Goal: Transaction & Acquisition: Purchase product/service

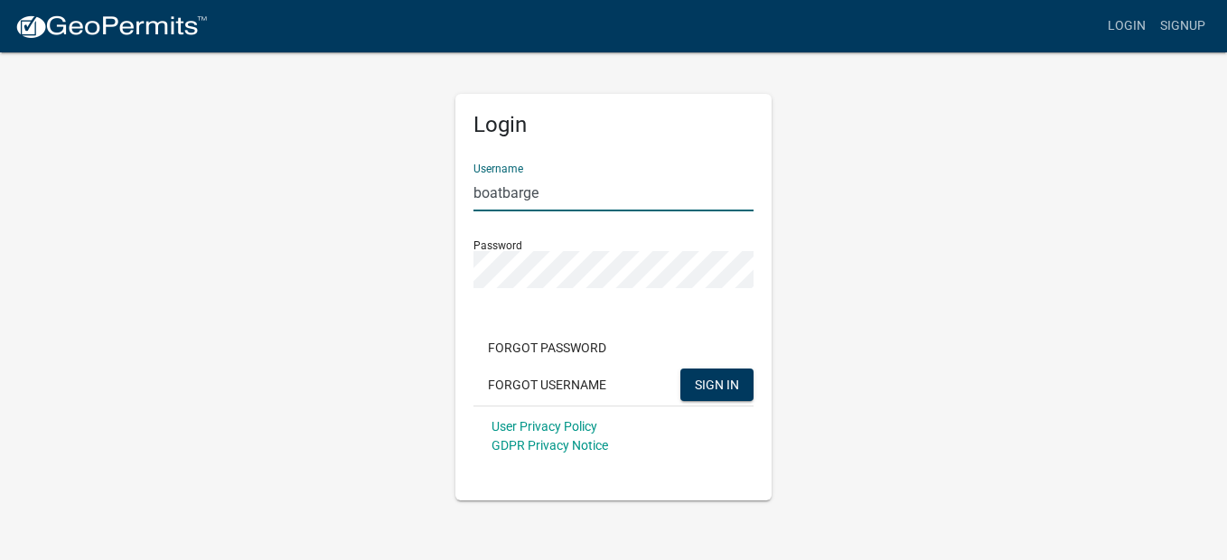
click at [947, 404] on div "Login Username boatbarge Password Forgot Password Forgot Username SIGN IN User …" at bounding box center [613, 276] width 1030 height 450
click at [699, 387] on span "SIGN IN" at bounding box center [717, 384] width 44 height 14
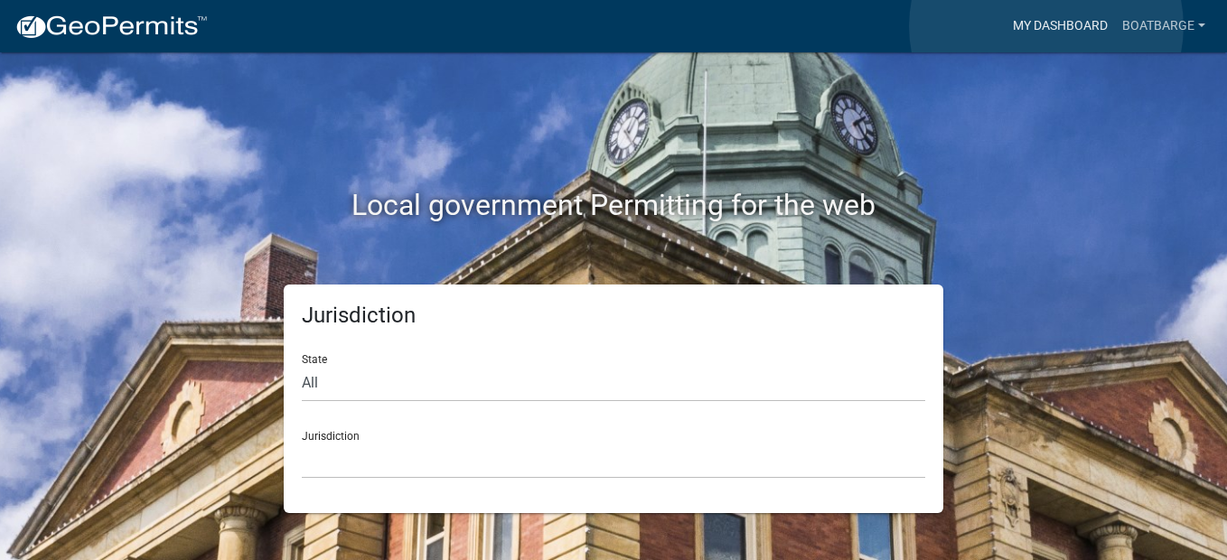
click at [1046, 26] on link "My Dashboard" at bounding box center [1059, 26] width 109 height 34
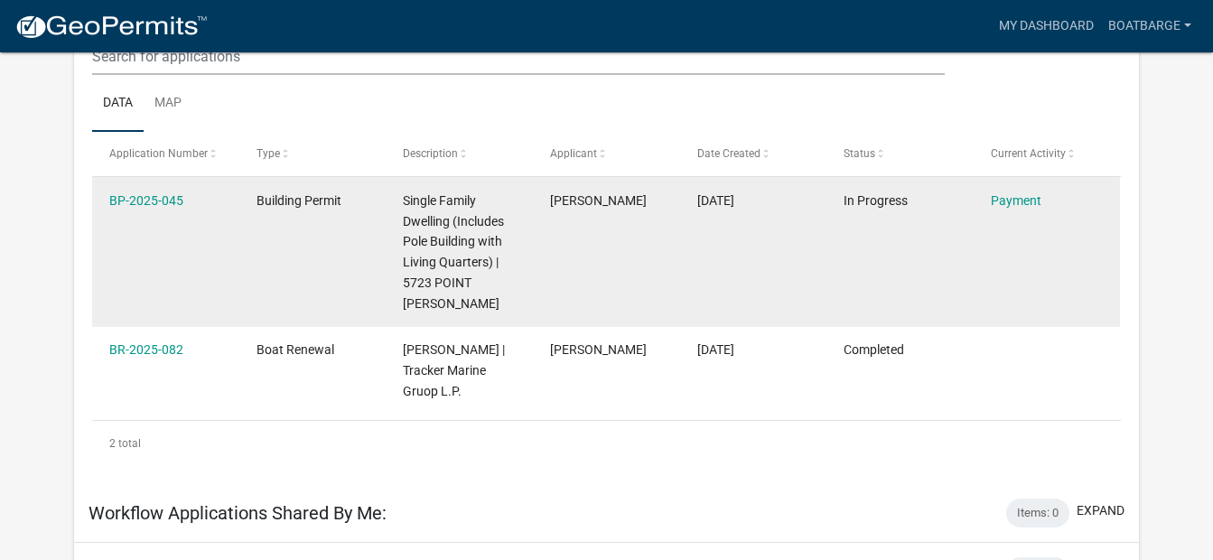
scroll to position [239, 0]
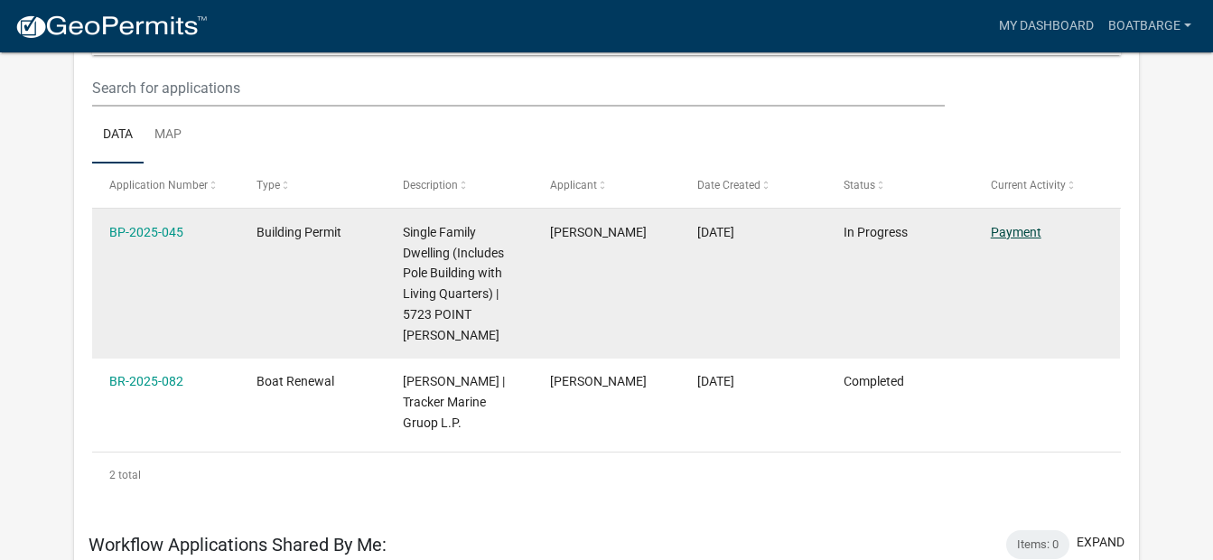
click at [1013, 227] on link "Payment" at bounding box center [1016, 232] width 51 height 14
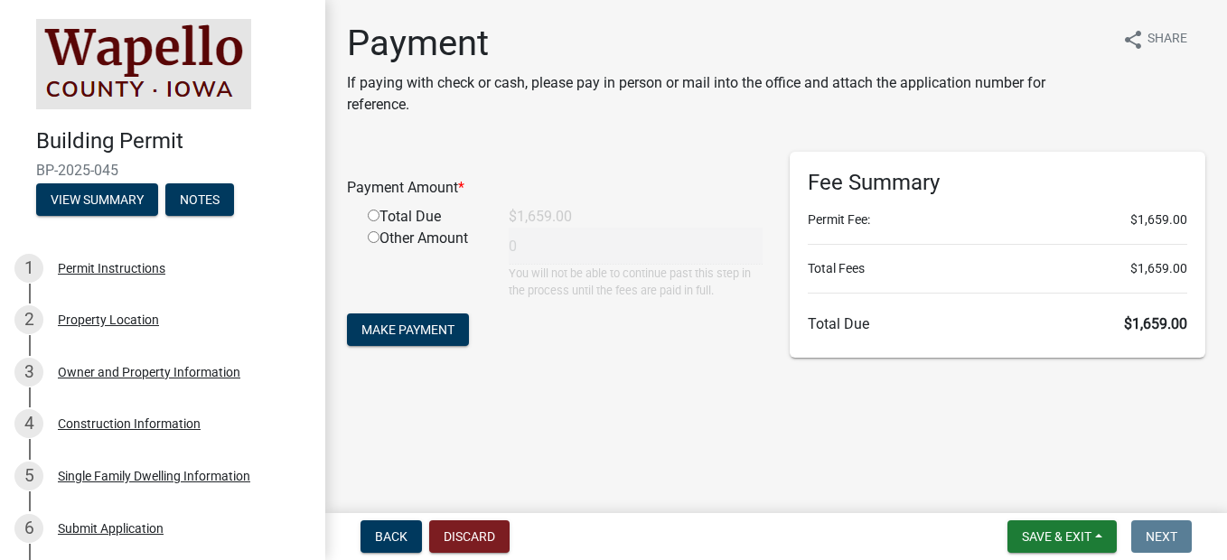
click at [373, 211] on input "radio" at bounding box center [374, 216] width 12 height 12
radio input "true"
type input "1659"
click at [416, 329] on span "Make Payment" at bounding box center [407, 329] width 93 height 14
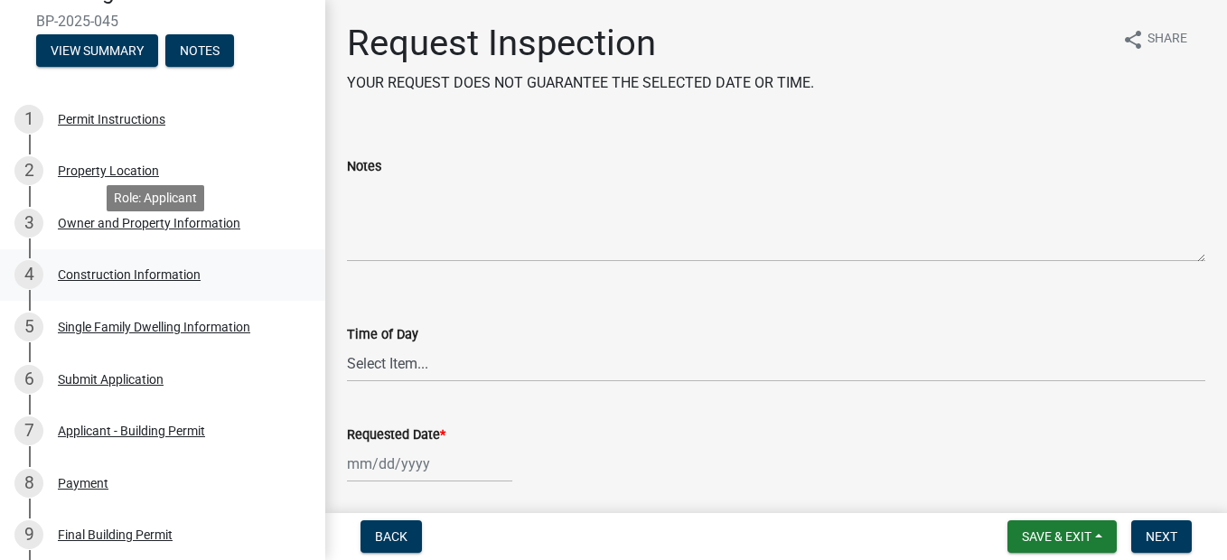
scroll to position [181, 0]
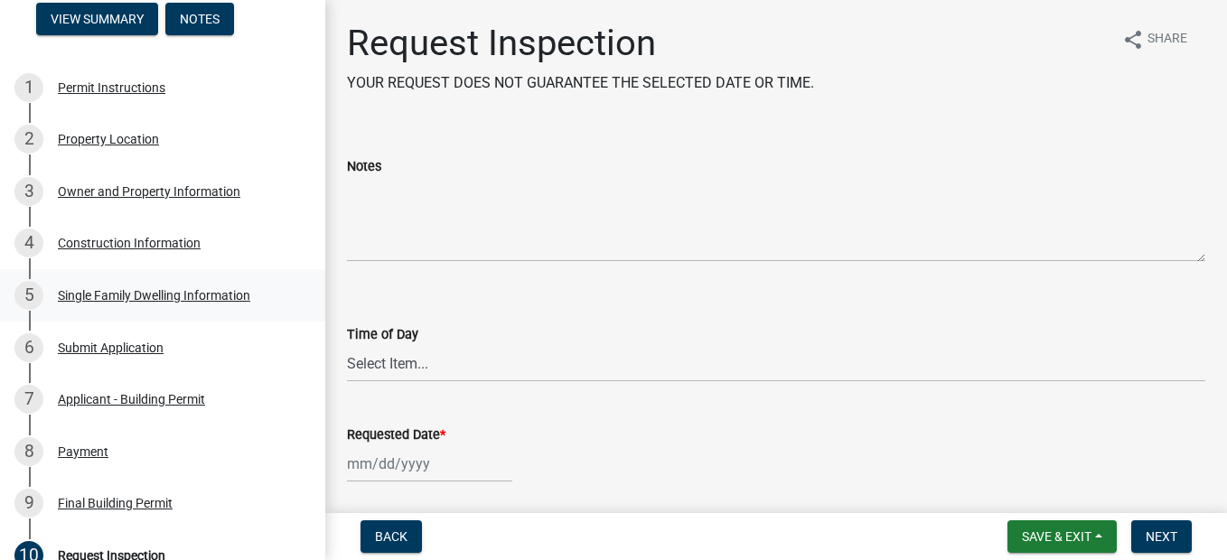
click at [158, 298] on div "Single Family Dwelling Information" at bounding box center [154, 295] width 192 height 13
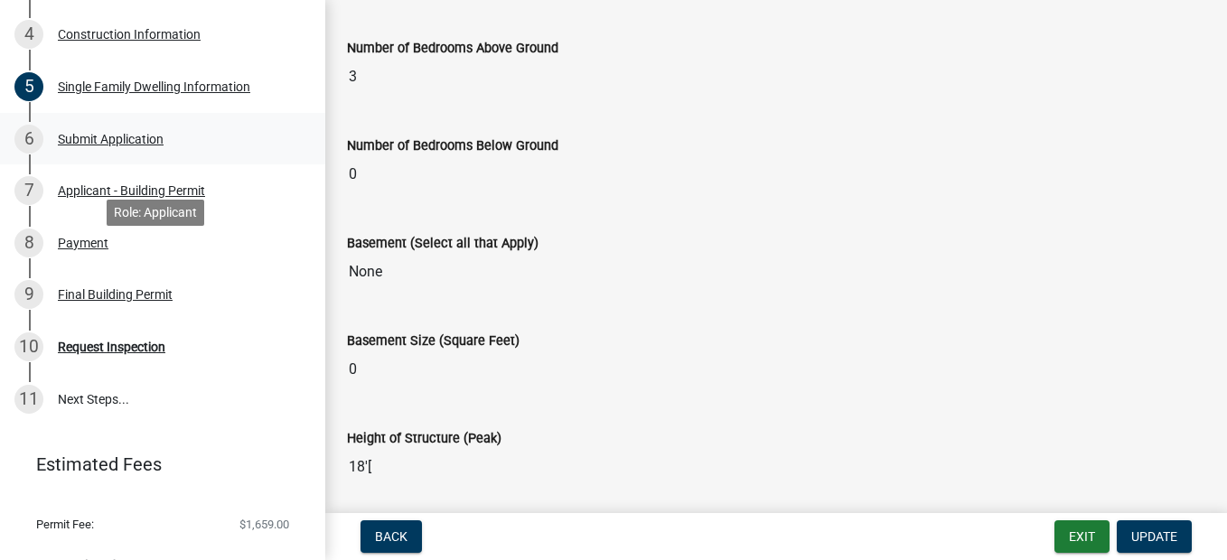
scroll to position [422, 0]
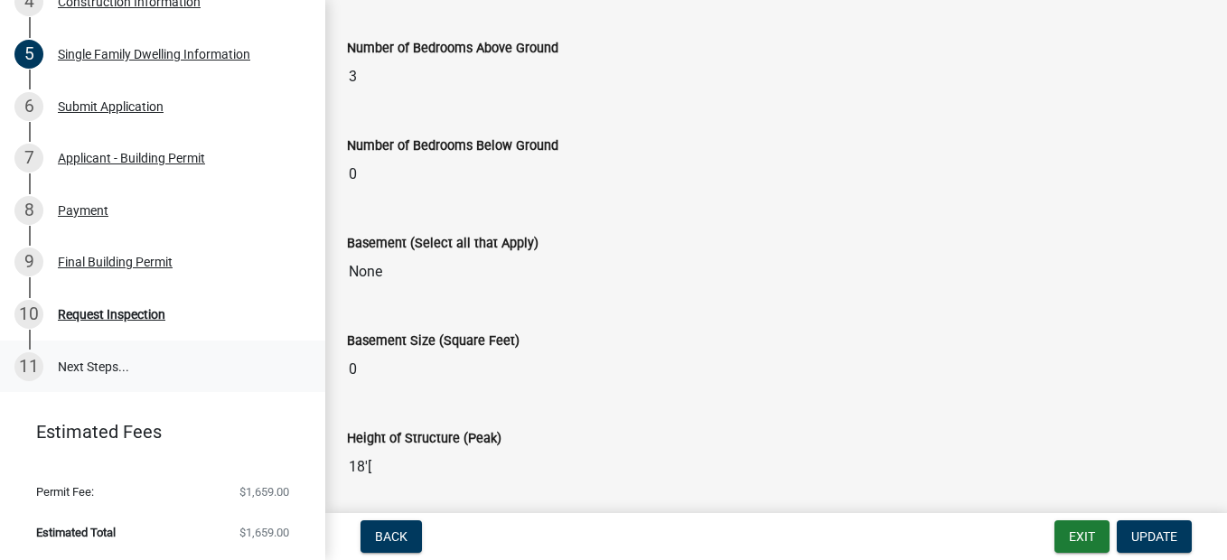
click at [88, 363] on link "11 Next Steps..." at bounding box center [162, 367] width 325 height 52
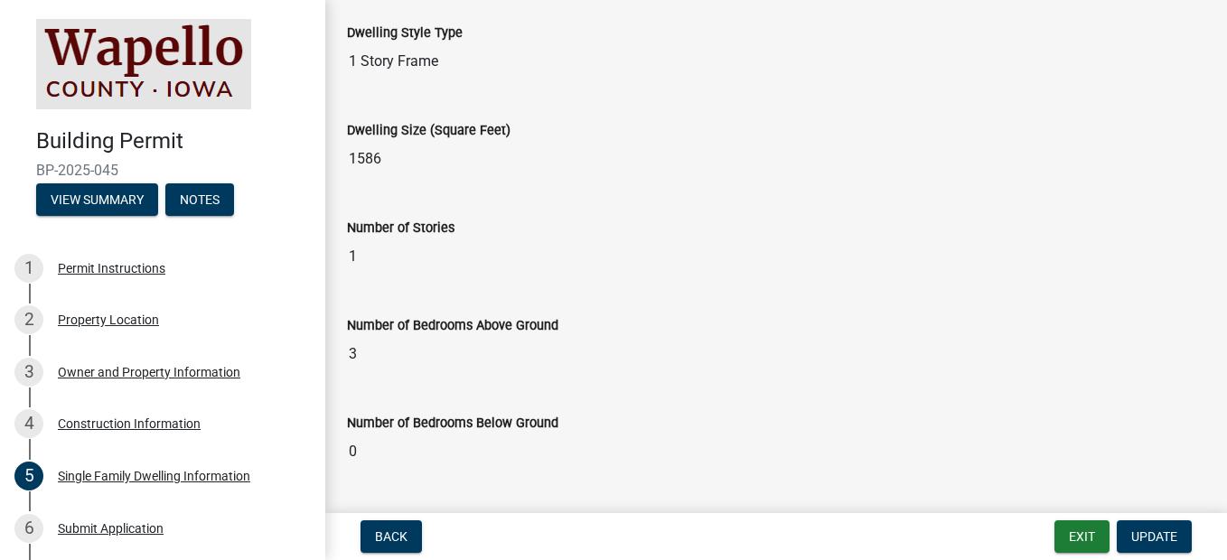
scroll to position [181, 0]
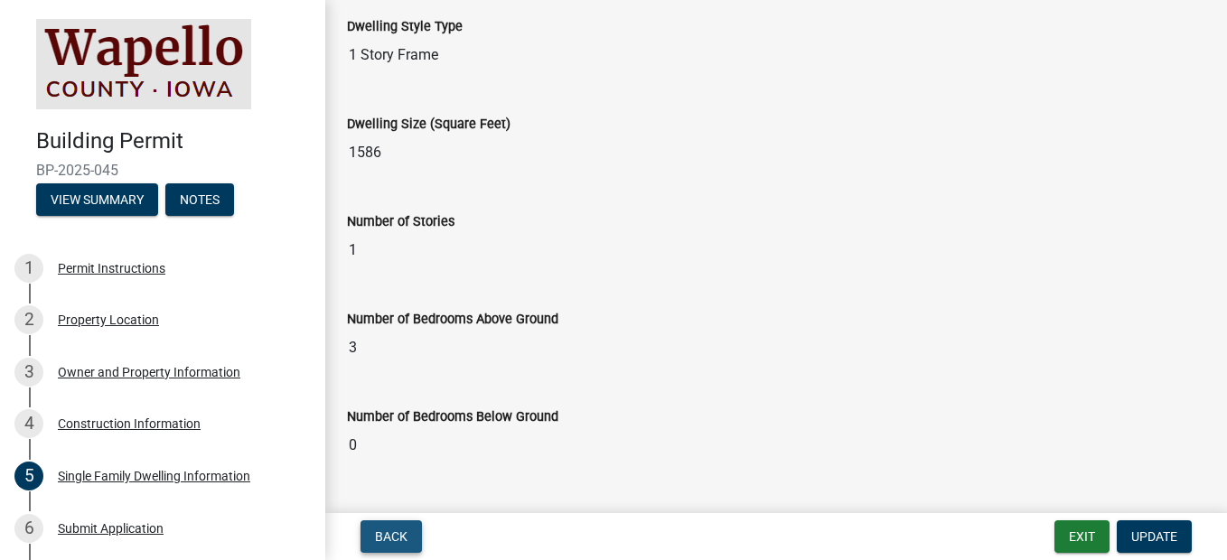
click at [388, 532] on span "Back" at bounding box center [391, 536] width 33 height 14
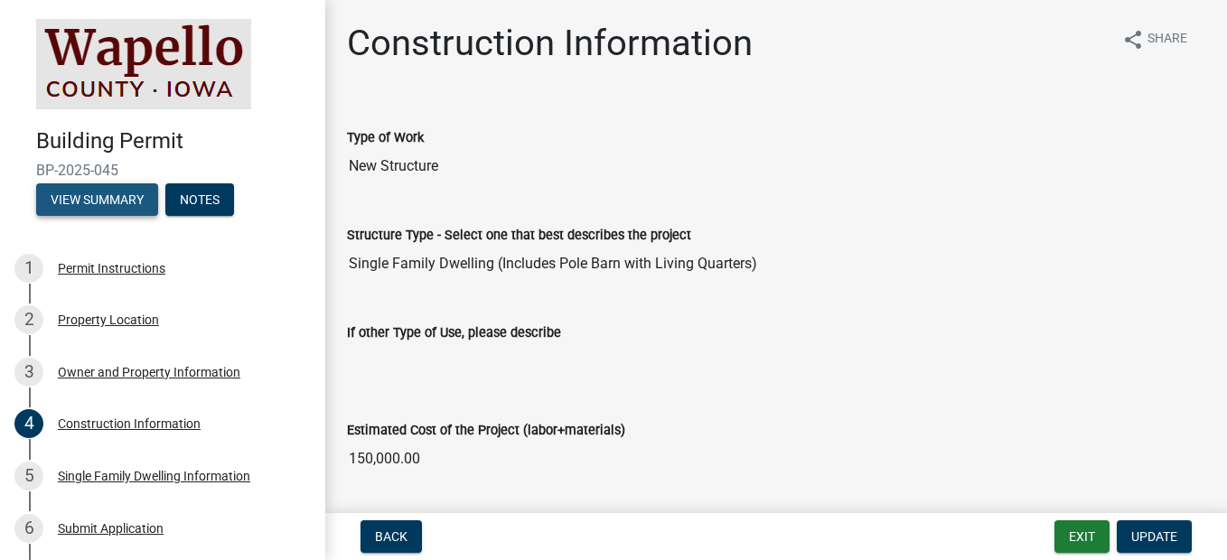
click at [99, 203] on button "View Summary" at bounding box center [97, 199] width 122 height 33
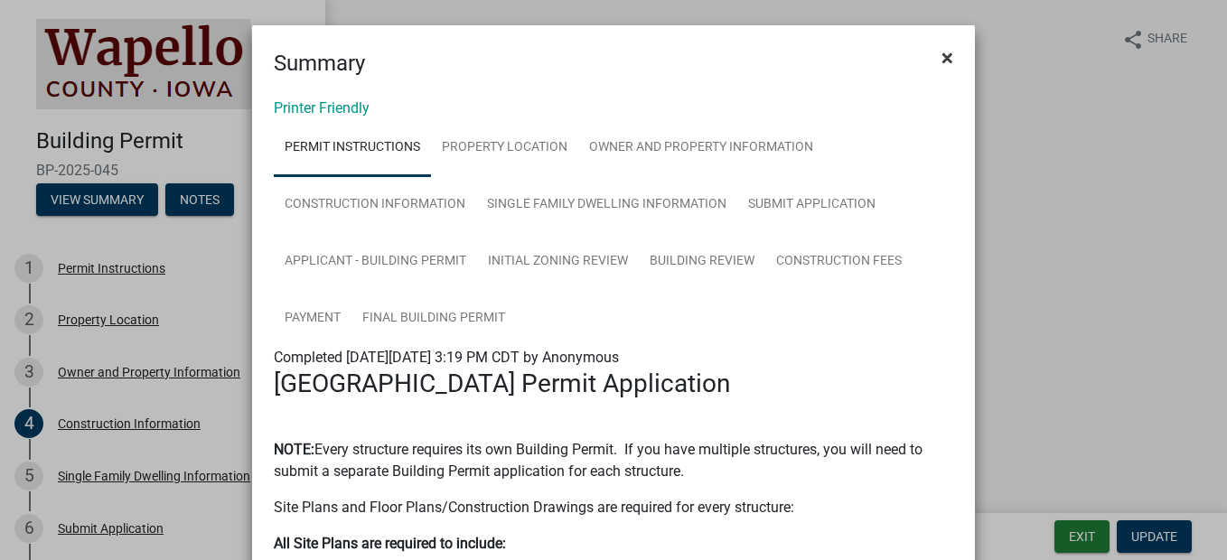
click at [941, 54] on span "×" at bounding box center [947, 57] width 12 height 25
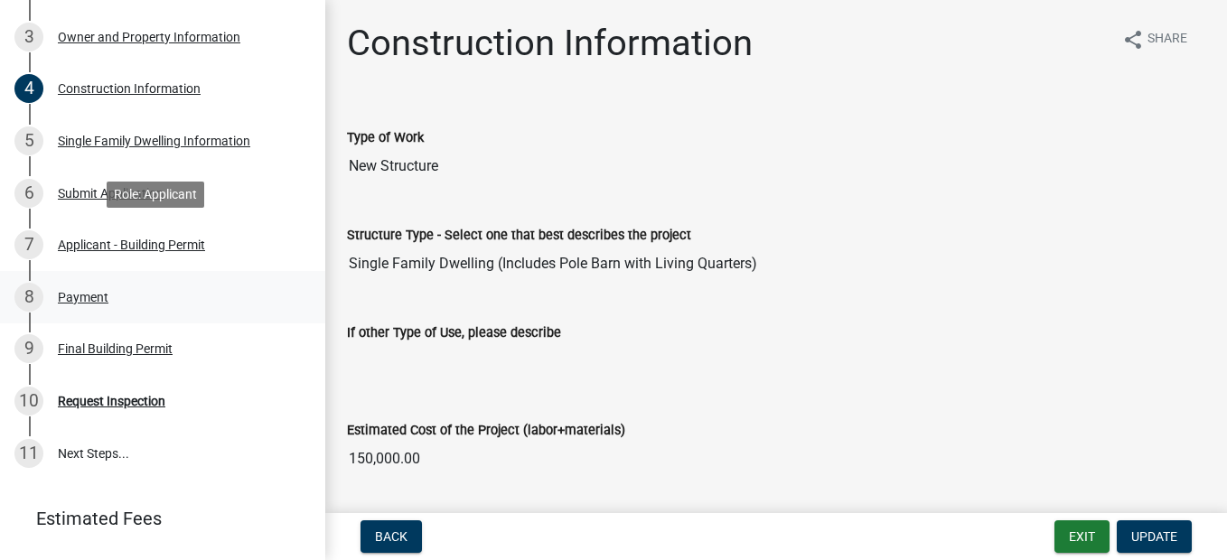
scroll to position [361, 0]
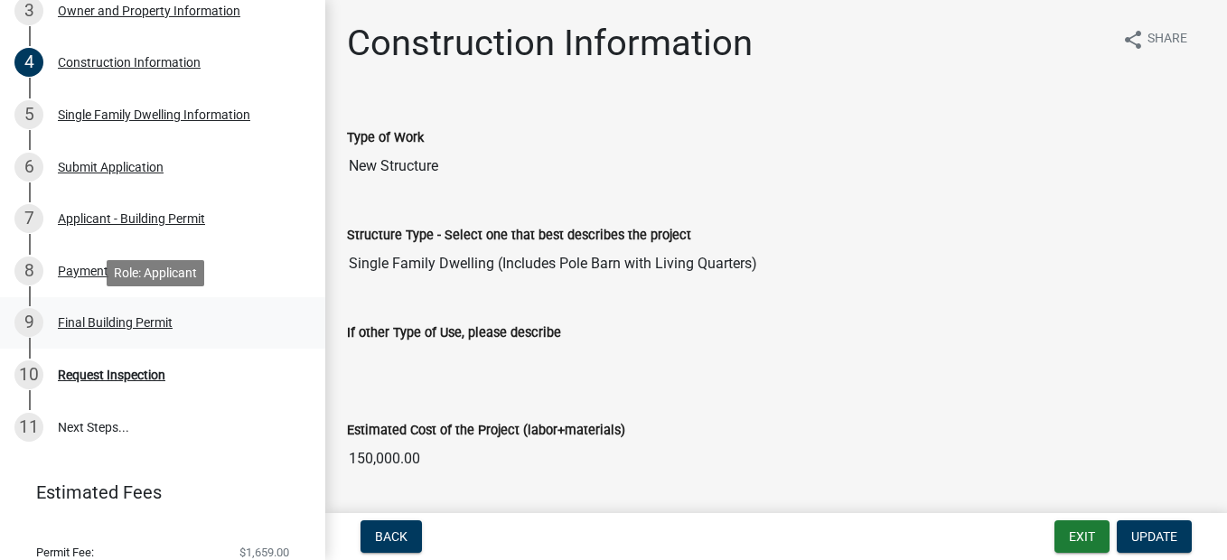
click at [108, 322] on div "Final Building Permit" at bounding box center [115, 322] width 115 height 13
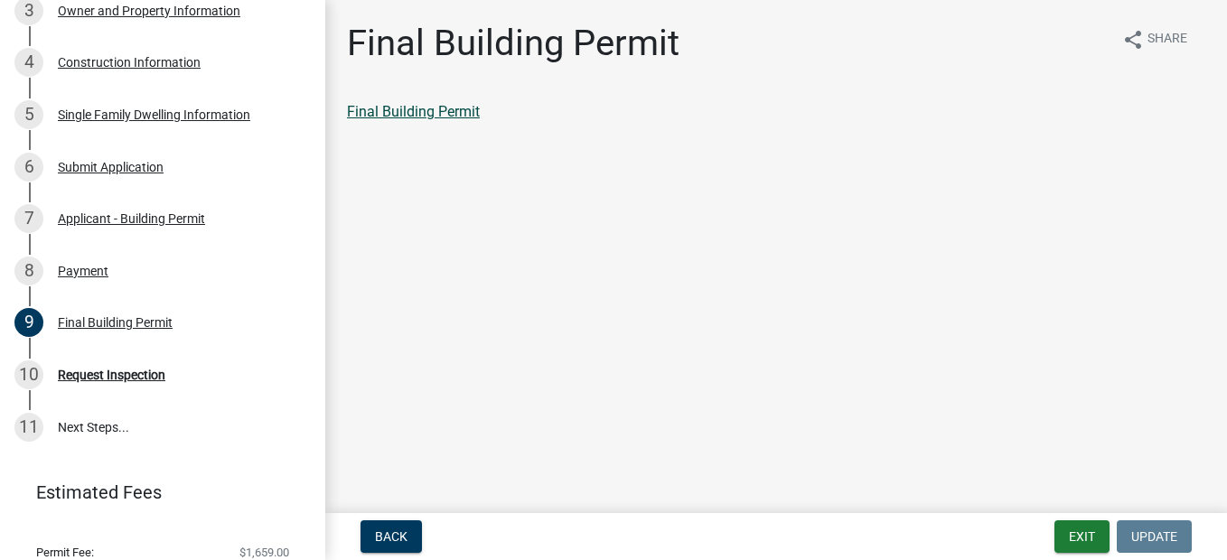
click at [413, 108] on link "Final Building Permit" at bounding box center [413, 111] width 133 height 17
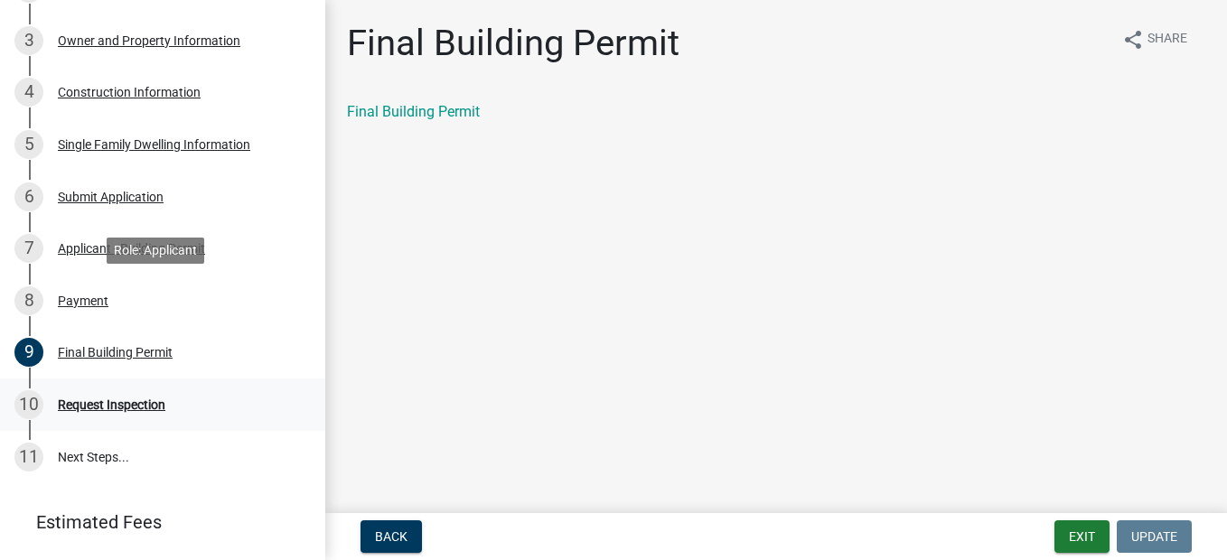
scroll to position [0, 0]
